Goal: Entertainment & Leisure: Consume media (video, audio)

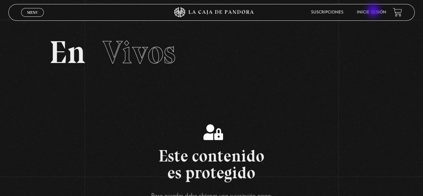
click at [374, 11] on link "Inicie sesión" at bounding box center [371, 12] width 29 height 4
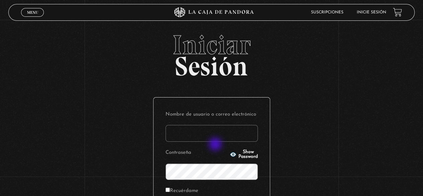
click at [216, 145] on form "Nombre de usuario o correo electrónico Contraseña Show Password Recuérdame Acce…" at bounding box center [211, 165] width 92 height 113
click at [207, 128] on input "Nombre de usuario o correo electrónico" at bounding box center [211, 133] width 92 height 17
type input "geysel1897@gmail.com"
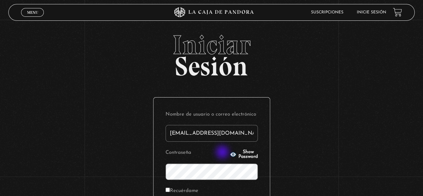
click at [230, 152] on icon "button" at bounding box center [233, 154] width 6 height 4
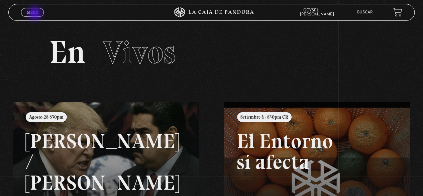
click at [35, 14] on span "Menu" at bounding box center [32, 12] width 11 height 4
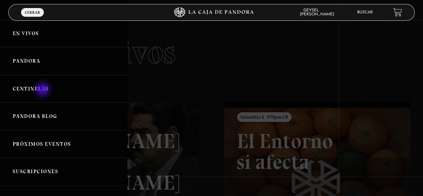
click at [43, 90] on link "Centinelas" at bounding box center [63, 89] width 127 height 28
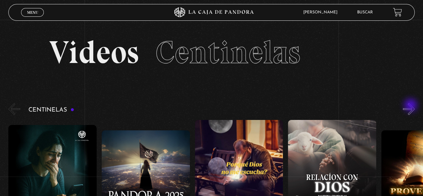
click at [411, 106] on button "»" at bounding box center [409, 109] width 12 height 12
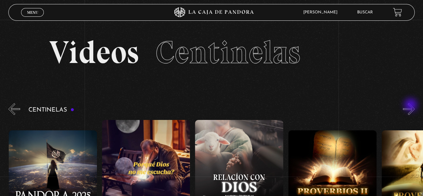
click at [411, 105] on button "»" at bounding box center [409, 109] width 12 height 12
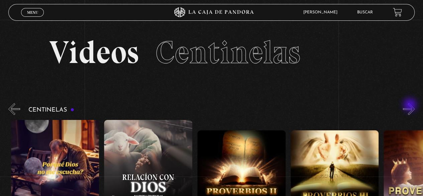
click at [410, 105] on button "»" at bounding box center [409, 109] width 12 height 12
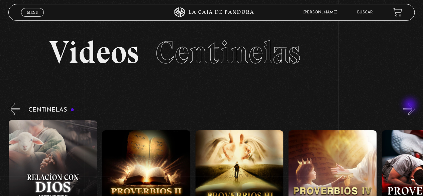
click at [410, 105] on button "»" at bounding box center [409, 109] width 12 height 12
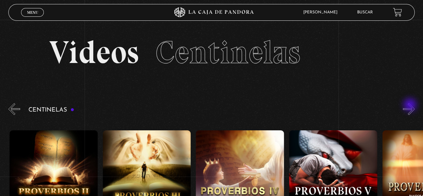
click at [410, 105] on button "»" at bounding box center [409, 109] width 12 height 12
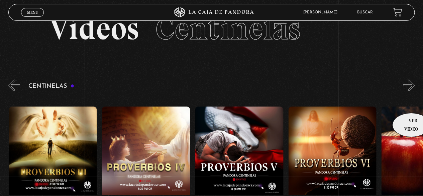
scroll to position [33, 0]
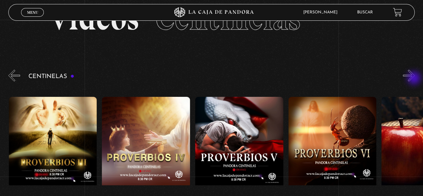
click at [414, 78] on button "»" at bounding box center [409, 76] width 12 height 12
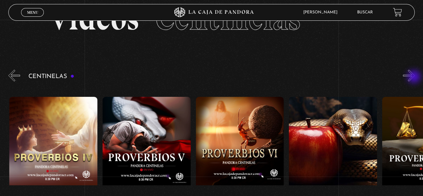
click at [414, 77] on button "»" at bounding box center [409, 76] width 12 height 12
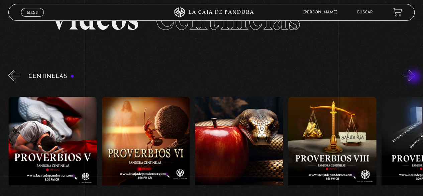
click at [414, 77] on button "»" at bounding box center [409, 76] width 12 height 12
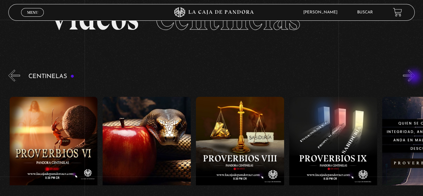
click at [414, 77] on button "»" at bounding box center [409, 76] width 12 height 12
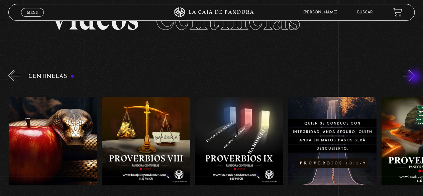
click at [414, 77] on button "»" at bounding box center [409, 76] width 12 height 12
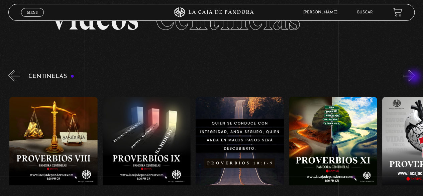
click at [414, 77] on button "»" at bounding box center [409, 76] width 12 height 12
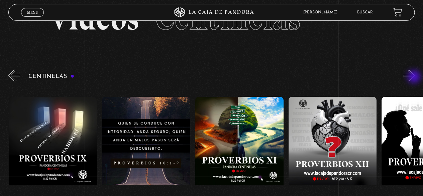
click at [414, 77] on button "»" at bounding box center [409, 76] width 12 height 12
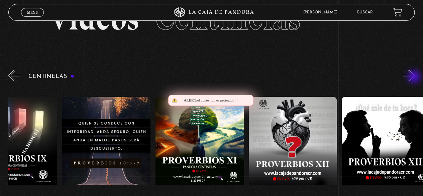
click at [414, 77] on button "»" at bounding box center [409, 76] width 12 height 12
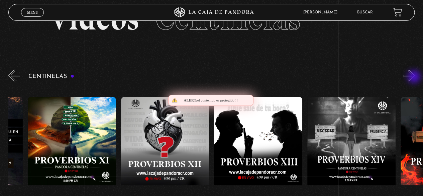
click at [414, 77] on button "»" at bounding box center [409, 76] width 12 height 12
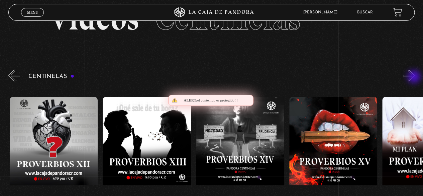
click at [414, 77] on button "»" at bounding box center [409, 76] width 12 height 12
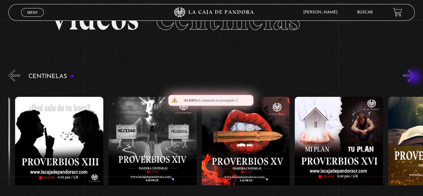
click at [414, 77] on button "»" at bounding box center [409, 76] width 12 height 12
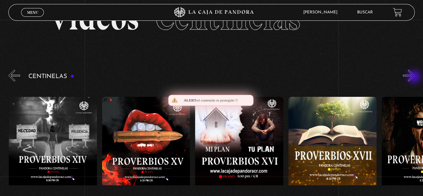
click at [414, 77] on button "»" at bounding box center [409, 76] width 12 height 12
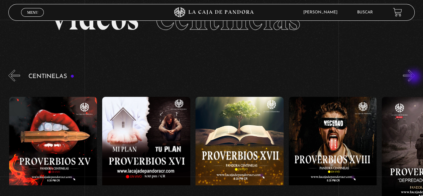
click at [414, 77] on button "»" at bounding box center [409, 76] width 12 height 12
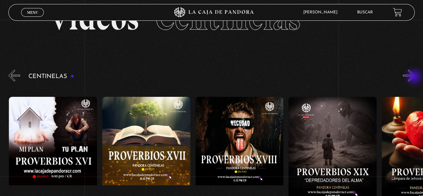
click at [414, 77] on button "»" at bounding box center [409, 76] width 12 height 12
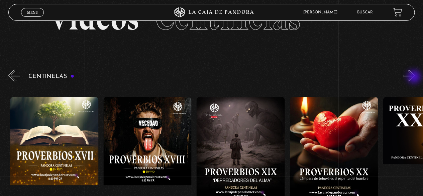
click at [414, 77] on button "»" at bounding box center [409, 76] width 12 height 12
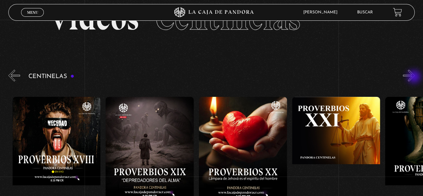
click at [414, 77] on button "»" at bounding box center [409, 76] width 12 height 12
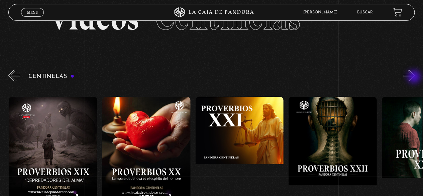
click at [414, 77] on button "»" at bounding box center [409, 76] width 12 height 12
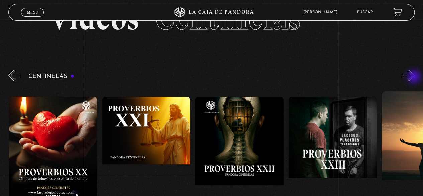
click at [414, 77] on button "»" at bounding box center [409, 76] width 12 height 12
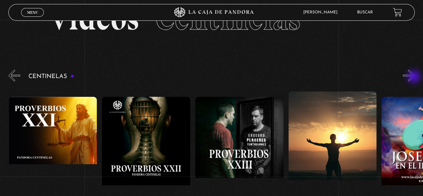
click at [414, 77] on button "»" at bounding box center [409, 76] width 12 height 12
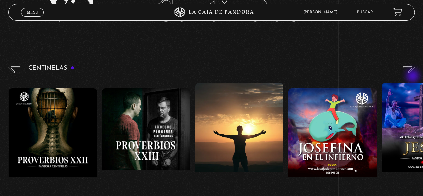
scroll to position [67, 0]
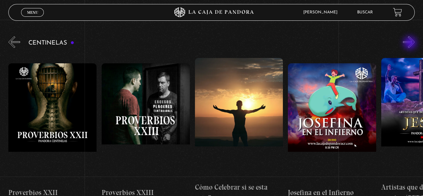
click at [410, 43] on button "»" at bounding box center [409, 42] width 12 height 12
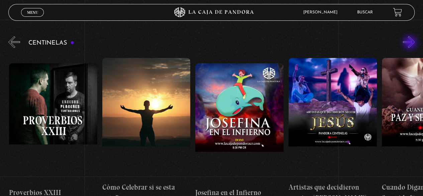
click at [410, 43] on button "»" at bounding box center [409, 42] width 12 height 12
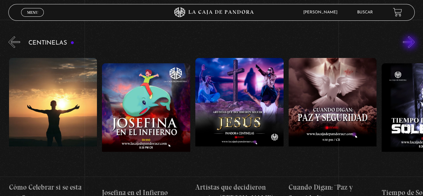
scroll to position [0, 2421]
click at [410, 43] on button "»" at bounding box center [409, 42] width 12 height 12
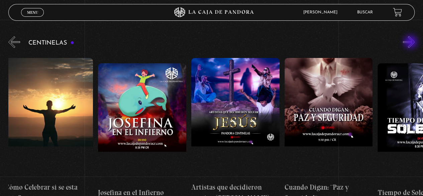
click at [411, 42] on button "»" at bounding box center [409, 42] width 12 height 12
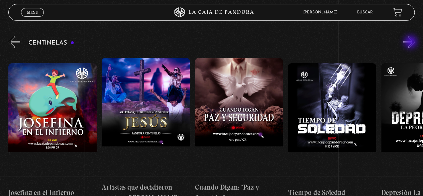
click at [411, 42] on button "»" at bounding box center [409, 42] width 12 height 12
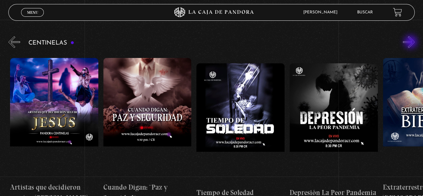
click at [411, 42] on button "»" at bounding box center [409, 42] width 12 height 12
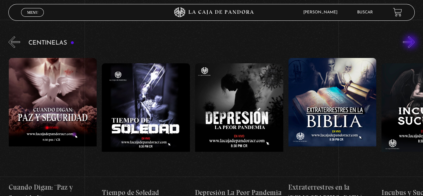
click at [411, 42] on button "»" at bounding box center [409, 42] width 12 height 12
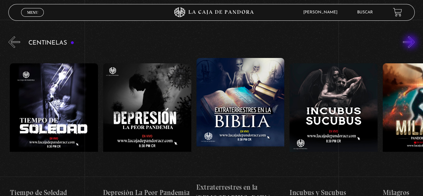
click at [411, 42] on button "»" at bounding box center [409, 42] width 12 height 12
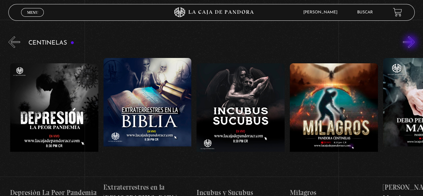
click at [411, 42] on button "»" at bounding box center [409, 42] width 12 height 12
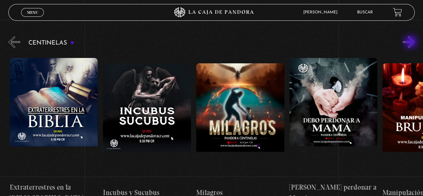
click at [411, 42] on button "»" at bounding box center [409, 42] width 12 height 12
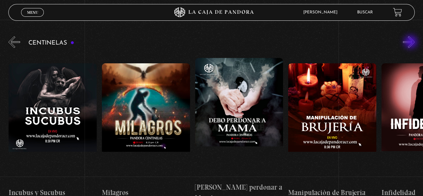
click at [411, 42] on button "»" at bounding box center [409, 42] width 12 height 12
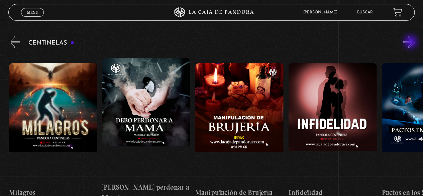
click at [411, 42] on button "»" at bounding box center [409, 42] width 12 height 12
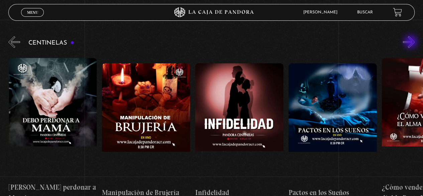
click at [411, 42] on button "»" at bounding box center [409, 42] width 12 height 12
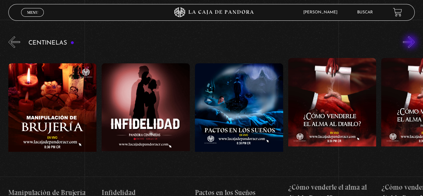
click at [411, 42] on button "»" at bounding box center [409, 42] width 12 height 12
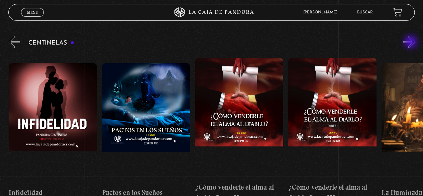
click at [411, 42] on button "»" at bounding box center [409, 42] width 12 height 12
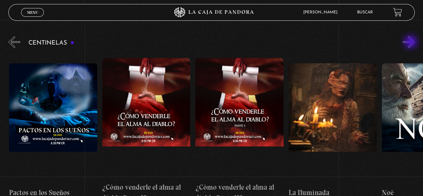
click at [411, 42] on button "»" at bounding box center [409, 42] width 12 height 12
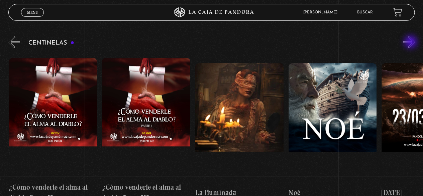
click at [411, 42] on button "»" at bounding box center [409, 42] width 12 height 12
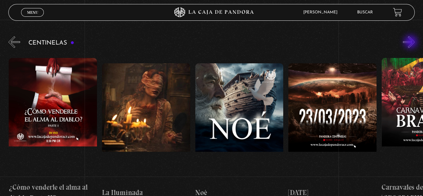
click at [411, 42] on button "»" at bounding box center [409, 42] width 12 height 12
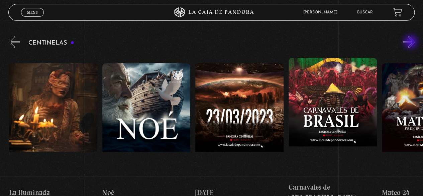
click at [411, 42] on button "»" at bounding box center [409, 42] width 12 height 12
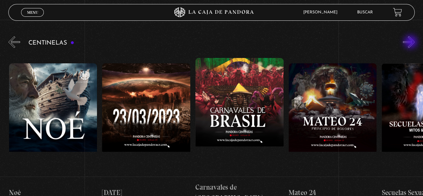
click at [411, 42] on button "»" at bounding box center [409, 42] width 12 height 12
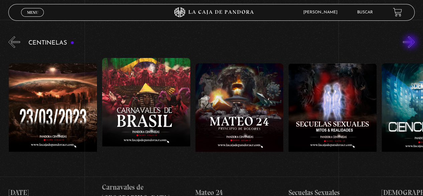
click at [411, 42] on button "»" at bounding box center [409, 42] width 12 height 12
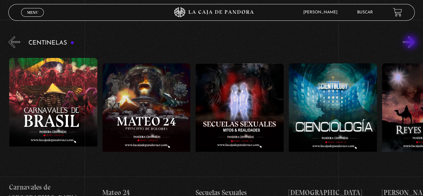
click at [411, 42] on button "»" at bounding box center [409, 42] width 12 height 12
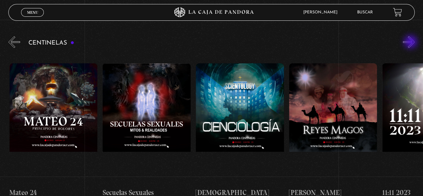
click at [411, 42] on button "»" at bounding box center [409, 42] width 12 height 12
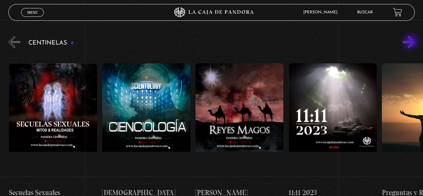
click at [411, 42] on button "»" at bounding box center [409, 42] width 12 height 12
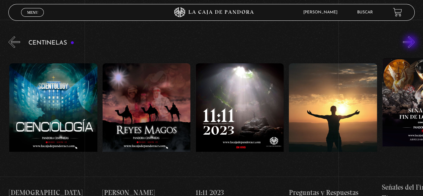
click at [411, 42] on button "»" at bounding box center [409, 42] width 12 height 12
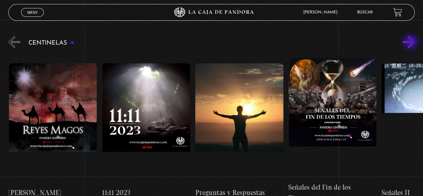
click at [411, 42] on button "»" at bounding box center [409, 42] width 12 height 12
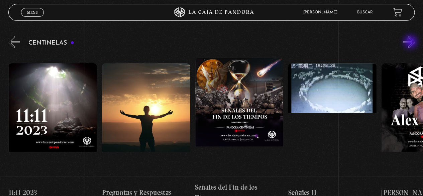
click at [411, 42] on button "»" at bounding box center [409, 42] width 12 height 12
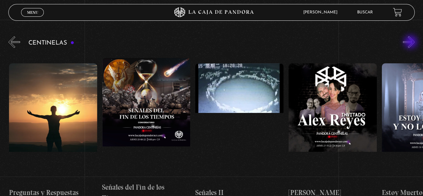
click at [411, 42] on button "»" at bounding box center [409, 42] width 12 height 12
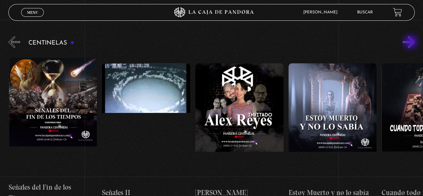
click at [411, 42] on button "»" at bounding box center [409, 42] width 12 height 12
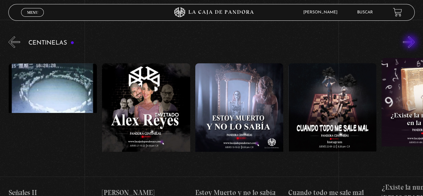
click at [411, 42] on button "»" at bounding box center [409, 42] width 12 height 12
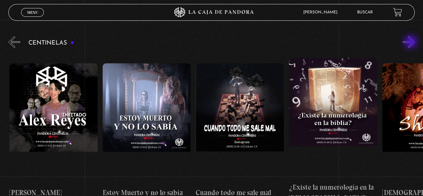
click at [411, 42] on button "»" at bounding box center [409, 42] width 12 height 12
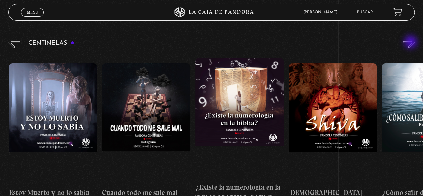
click at [411, 42] on button "»" at bounding box center [409, 42] width 12 height 12
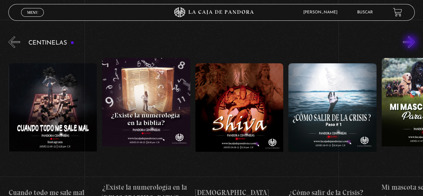
click at [411, 42] on button "»" at bounding box center [409, 42] width 12 height 12
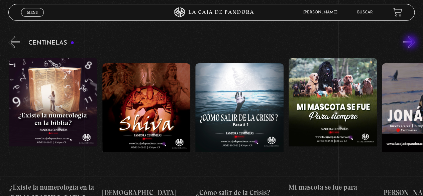
click at [411, 42] on button "»" at bounding box center [409, 42] width 12 height 12
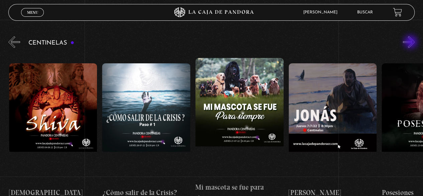
click at [411, 42] on button "»" at bounding box center [409, 42] width 12 height 12
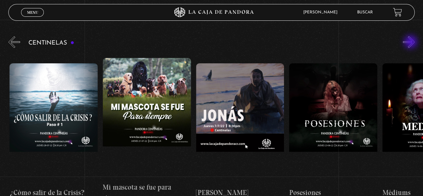
click at [411, 42] on button "»" at bounding box center [409, 42] width 12 height 12
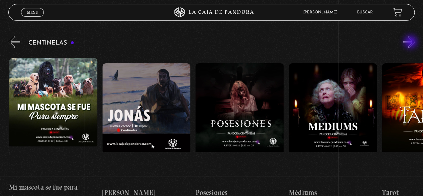
click at [411, 42] on button "»" at bounding box center [409, 42] width 12 height 12
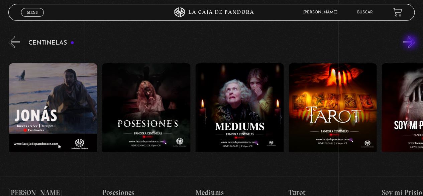
click at [411, 42] on button "»" at bounding box center [409, 42] width 12 height 12
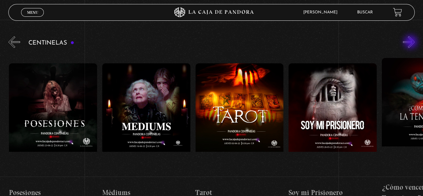
click at [411, 42] on button "»" at bounding box center [409, 42] width 12 height 12
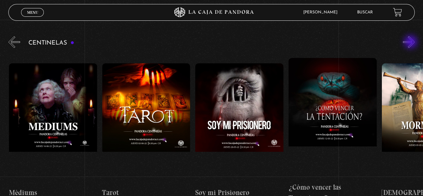
click at [411, 42] on button "»" at bounding box center [409, 42] width 12 height 12
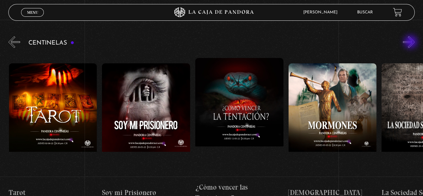
click at [411, 42] on button "»" at bounding box center [409, 42] width 12 height 12
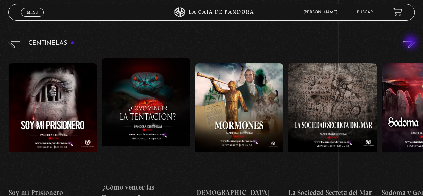
click at [411, 42] on button "»" at bounding box center [409, 42] width 12 height 12
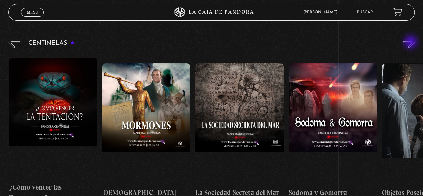
click at [411, 42] on button "»" at bounding box center [409, 42] width 12 height 12
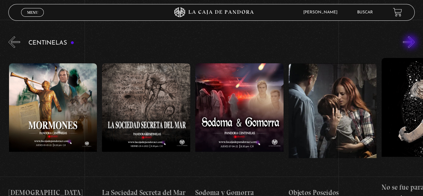
click at [411, 42] on button "»" at bounding box center [409, 42] width 12 height 12
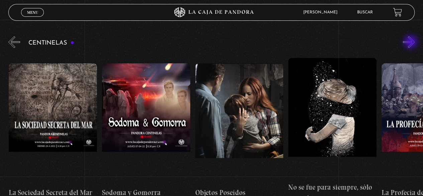
click at [411, 42] on button "»" at bounding box center [409, 42] width 12 height 12
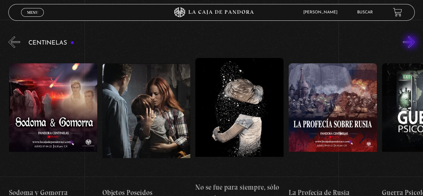
click at [411, 42] on button "»" at bounding box center [409, 42] width 12 height 12
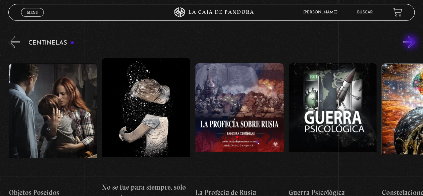
click at [411, 42] on button "»" at bounding box center [409, 42] width 12 height 12
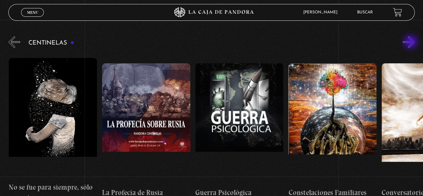
click at [411, 42] on button "»" at bounding box center [409, 42] width 12 height 12
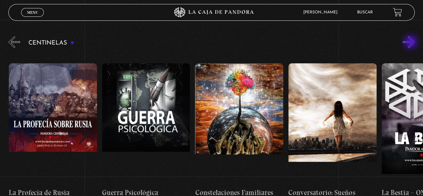
click at [411, 42] on button "»" at bounding box center [409, 42] width 12 height 12
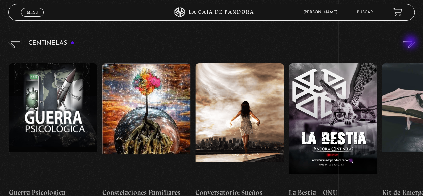
click at [411, 42] on button "»" at bounding box center [409, 42] width 12 height 12
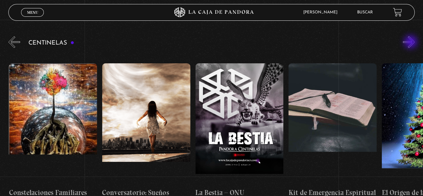
click at [411, 42] on button "»" at bounding box center [409, 42] width 12 height 12
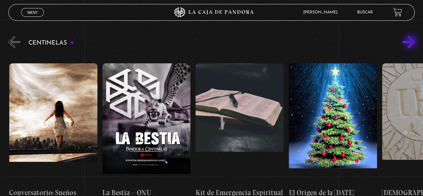
click at [411, 42] on button "»" at bounding box center [409, 42] width 12 height 12
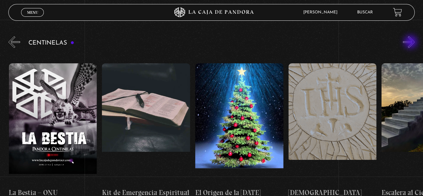
click at [411, 42] on button "»" at bounding box center [409, 42] width 12 height 12
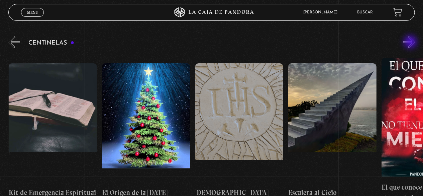
click at [411, 42] on button "»" at bounding box center [409, 42] width 12 height 12
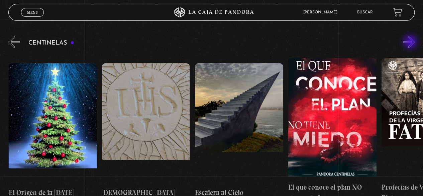
click at [411, 42] on button "»" at bounding box center [409, 42] width 12 height 12
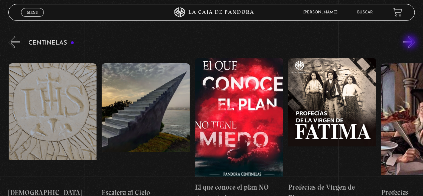
click at [411, 42] on button "»" at bounding box center [409, 42] width 12 height 12
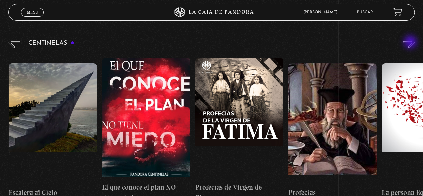
click at [411, 42] on button "»" at bounding box center [409, 42] width 12 height 12
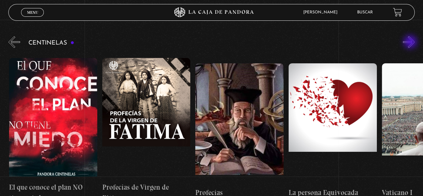
click at [411, 42] on button "»" at bounding box center [409, 42] width 12 height 12
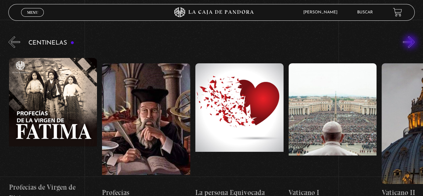
click at [411, 42] on button "»" at bounding box center [409, 42] width 12 height 12
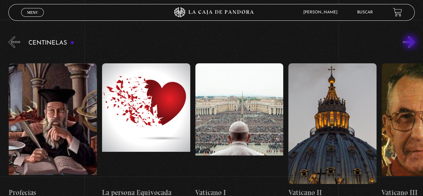
click at [411, 42] on button "»" at bounding box center [409, 42] width 12 height 12
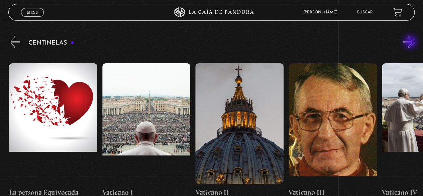
click at [411, 42] on button "»" at bounding box center [409, 42] width 12 height 12
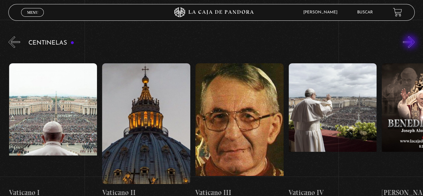
click at [411, 42] on button "»" at bounding box center [409, 42] width 12 height 12
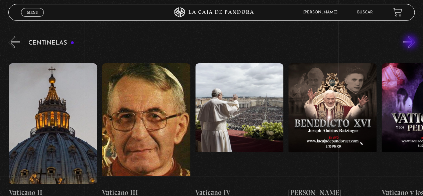
click at [411, 42] on button "»" at bounding box center [409, 42] width 12 height 12
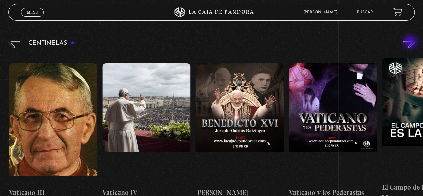
click at [411, 42] on button "»" at bounding box center [409, 42] width 12 height 12
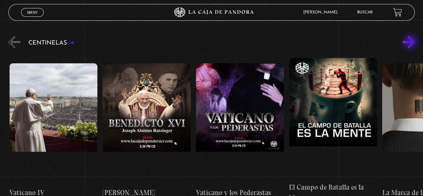
click at [411, 42] on button "»" at bounding box center [409, 42] width 12 height 12
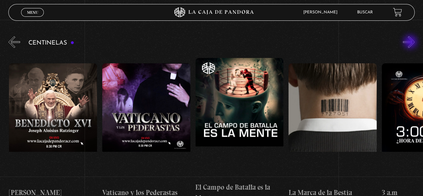
click at [411, 42] on button "»" at bounding box center [409, 42] width 12 height 12
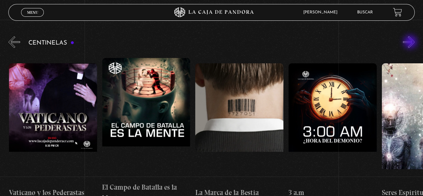
click at [411, 42] on button "»" at bounding box center [409, 42] width 12 height 12
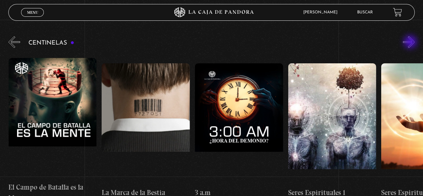
click at [411, 42] on button "»" at bounding box center [409, 42] width 12 height 12
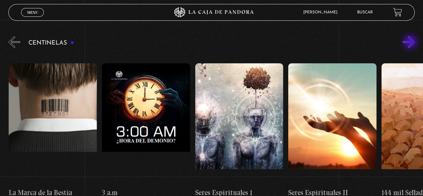
scroll to position [0, 8475]
click at [243, 105] on figure at bounding box center [239, 123] width 88 height 120
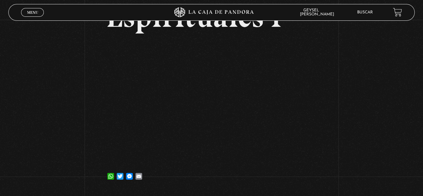
scroll to position [94, 0]
